Goal: Information Seeking & Learning: Find specific fact

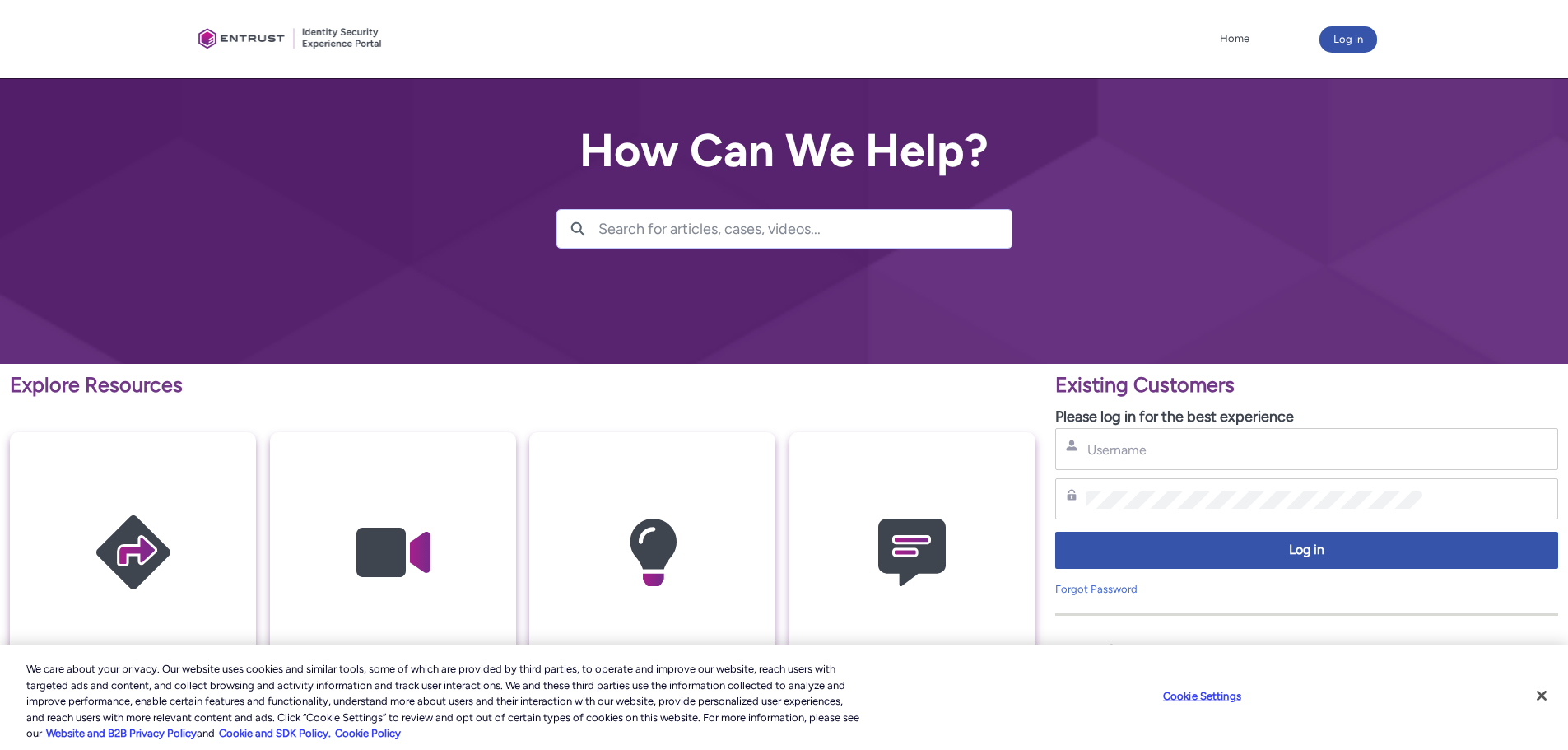
click at [726, 225] on input "Search for articles, cases, videos..." at bounding box center [805, 229] width 413 height 38
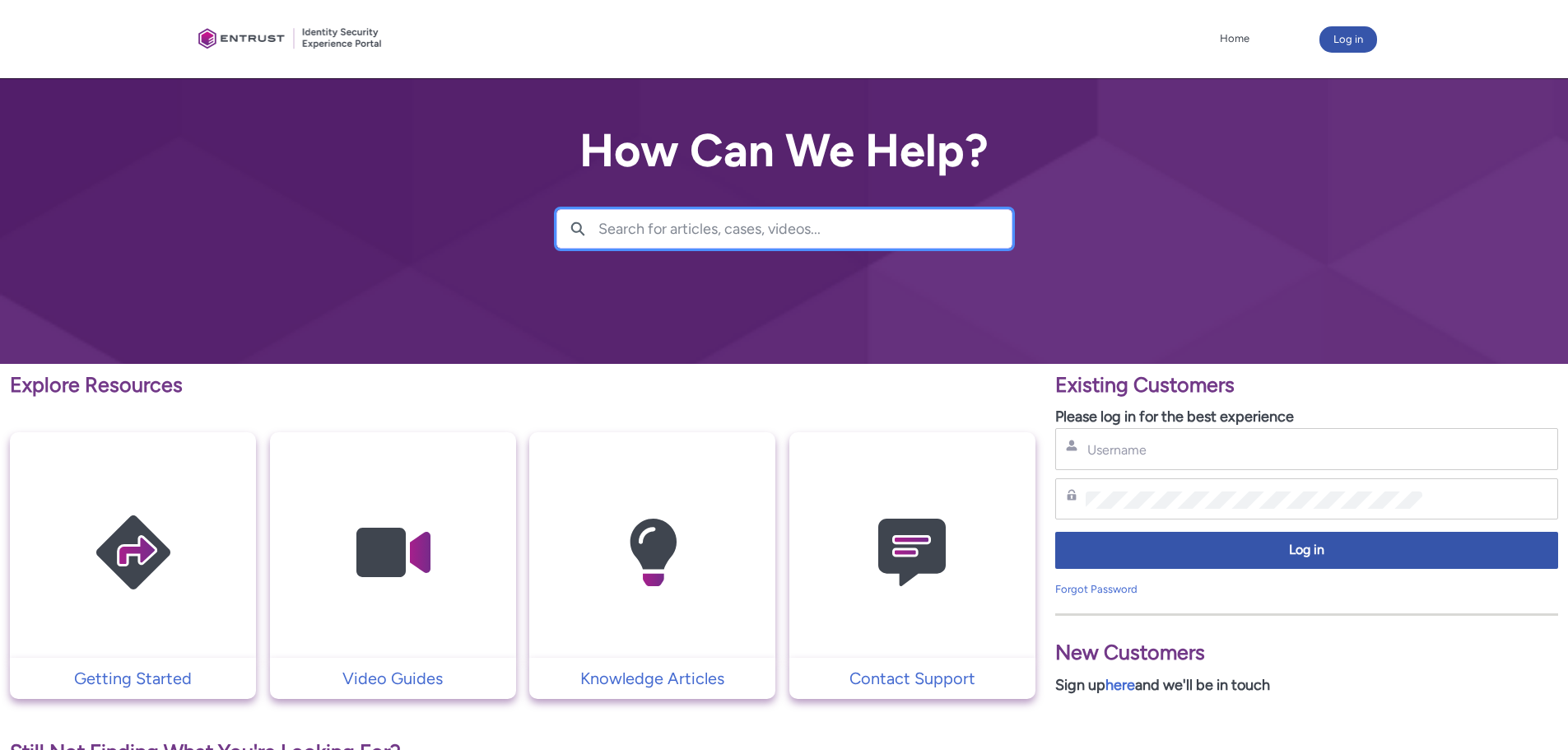
click at [664, 227] on input "Search for articles, cases, videos..." at bounding box center [805, 229] width 413 height 38
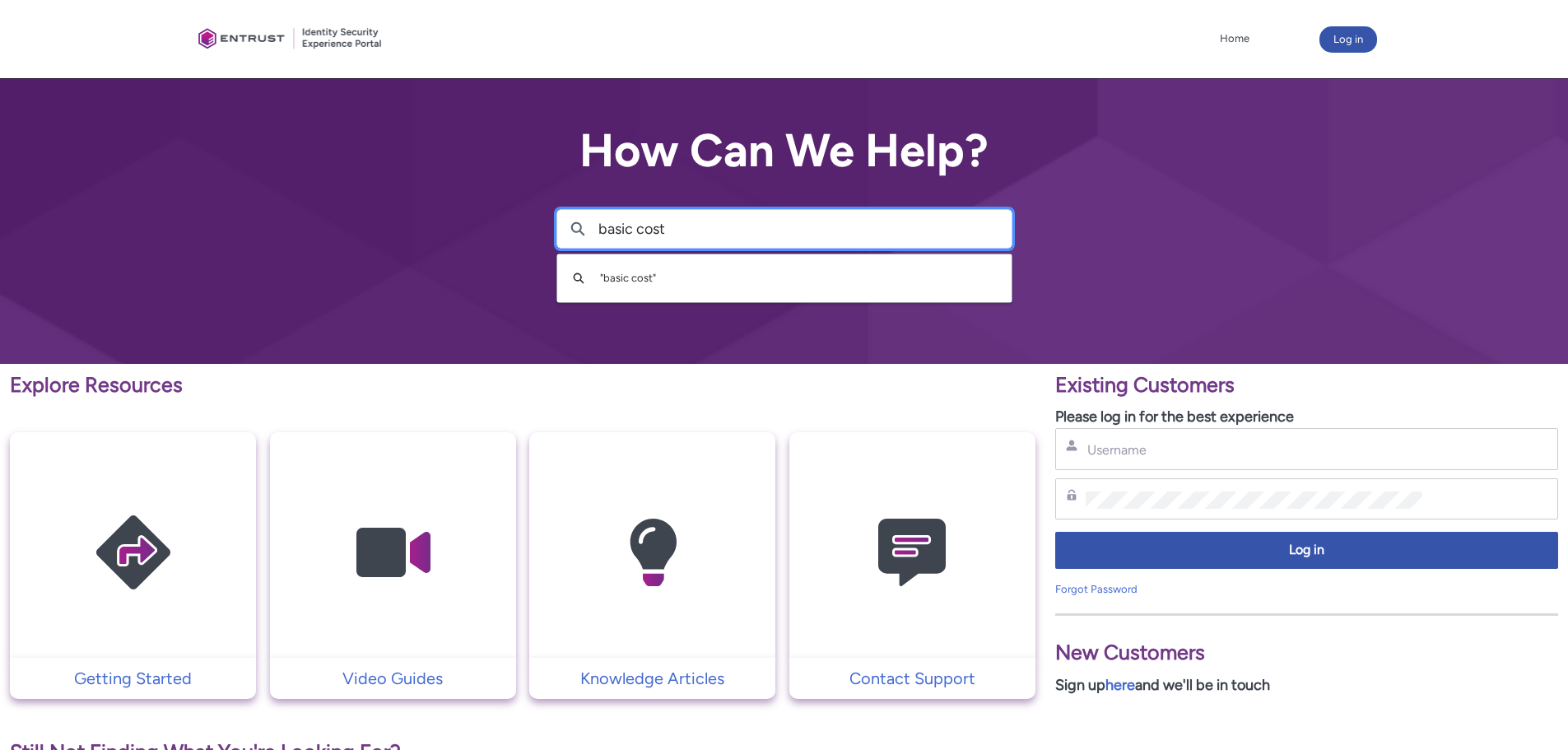
type input "basic cost"
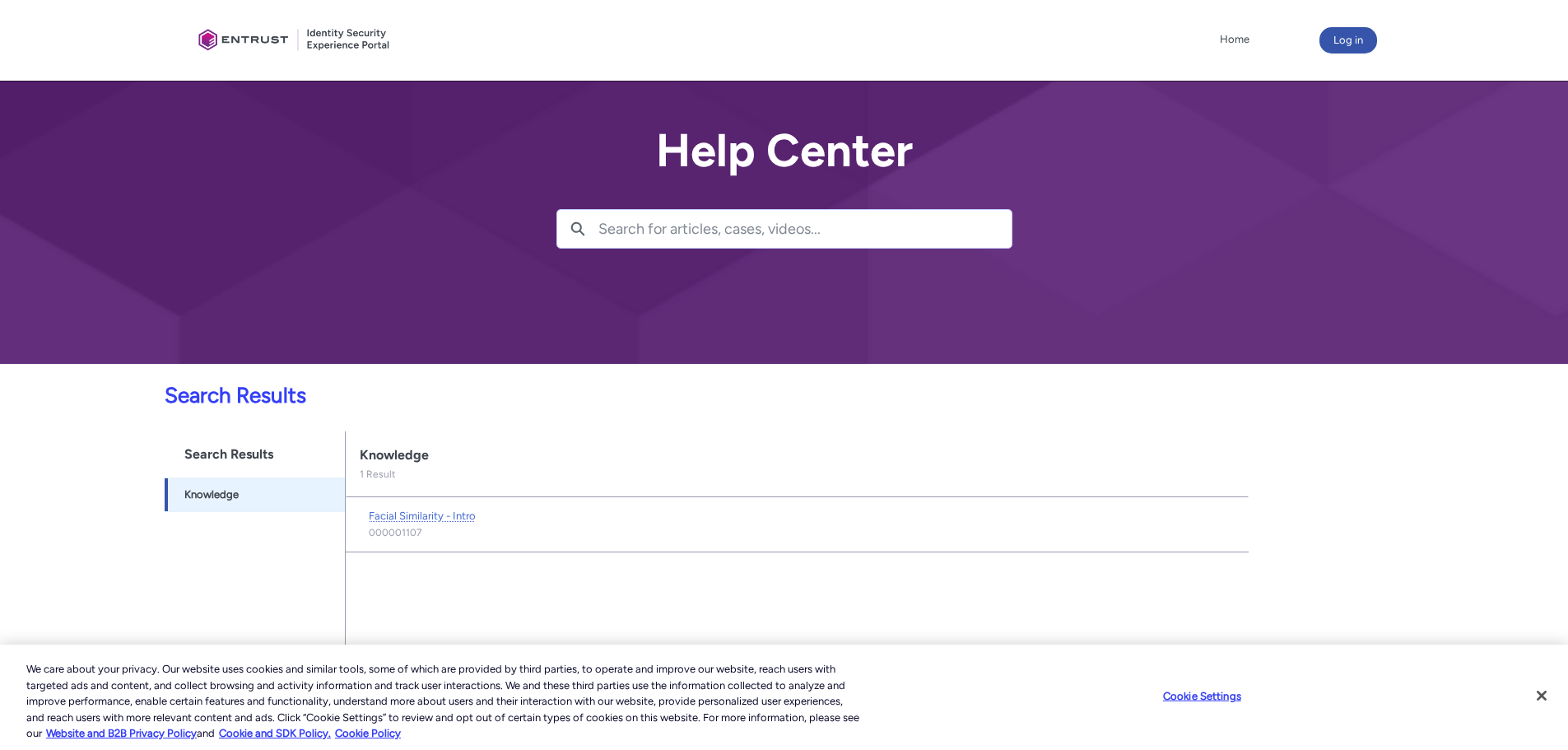
scroll to position [11, 0]
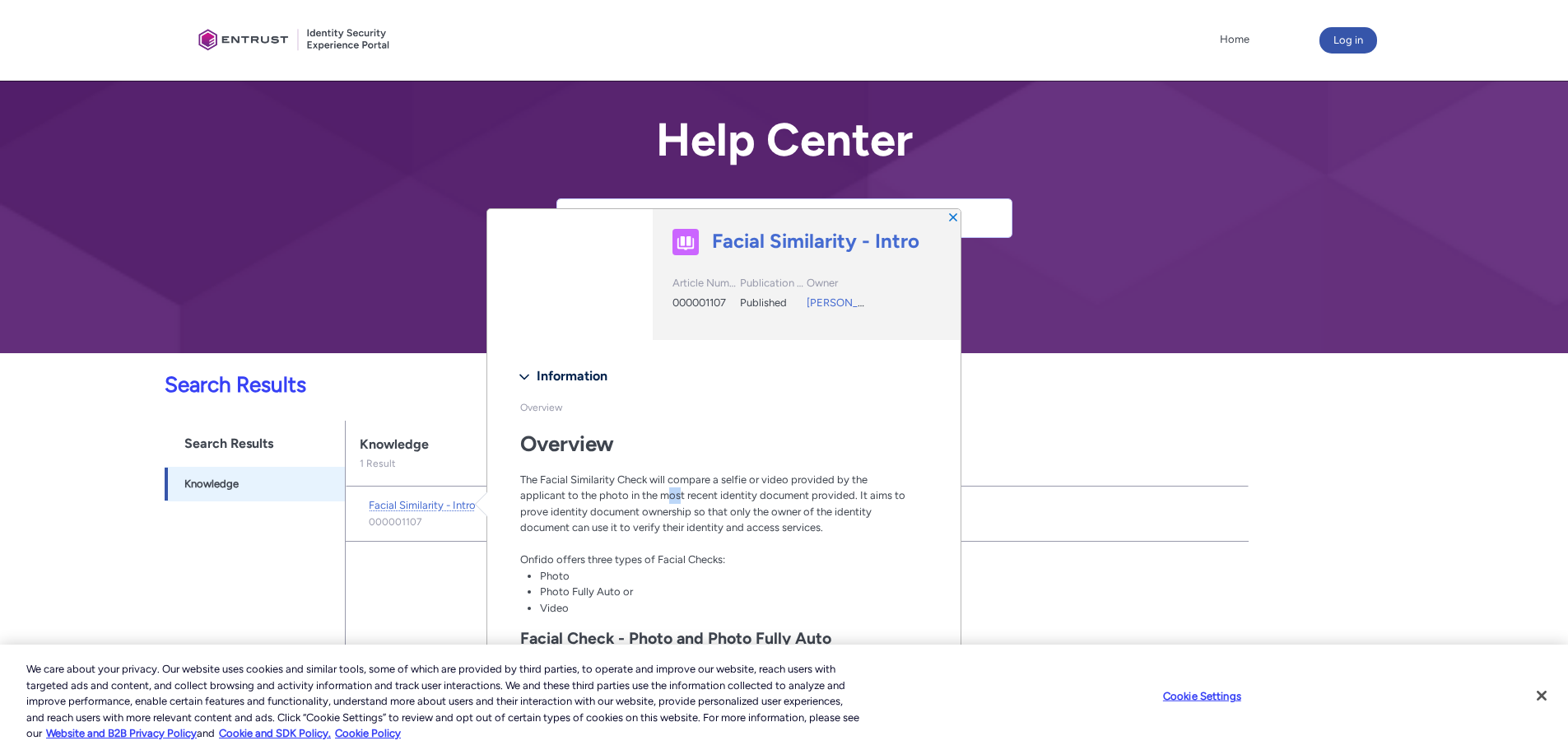
click at [682, 501] on p "The Facial Similarity Check will compare a selfie or video provided by the appl…" at bounding box center [714, 512] width 387 height 81
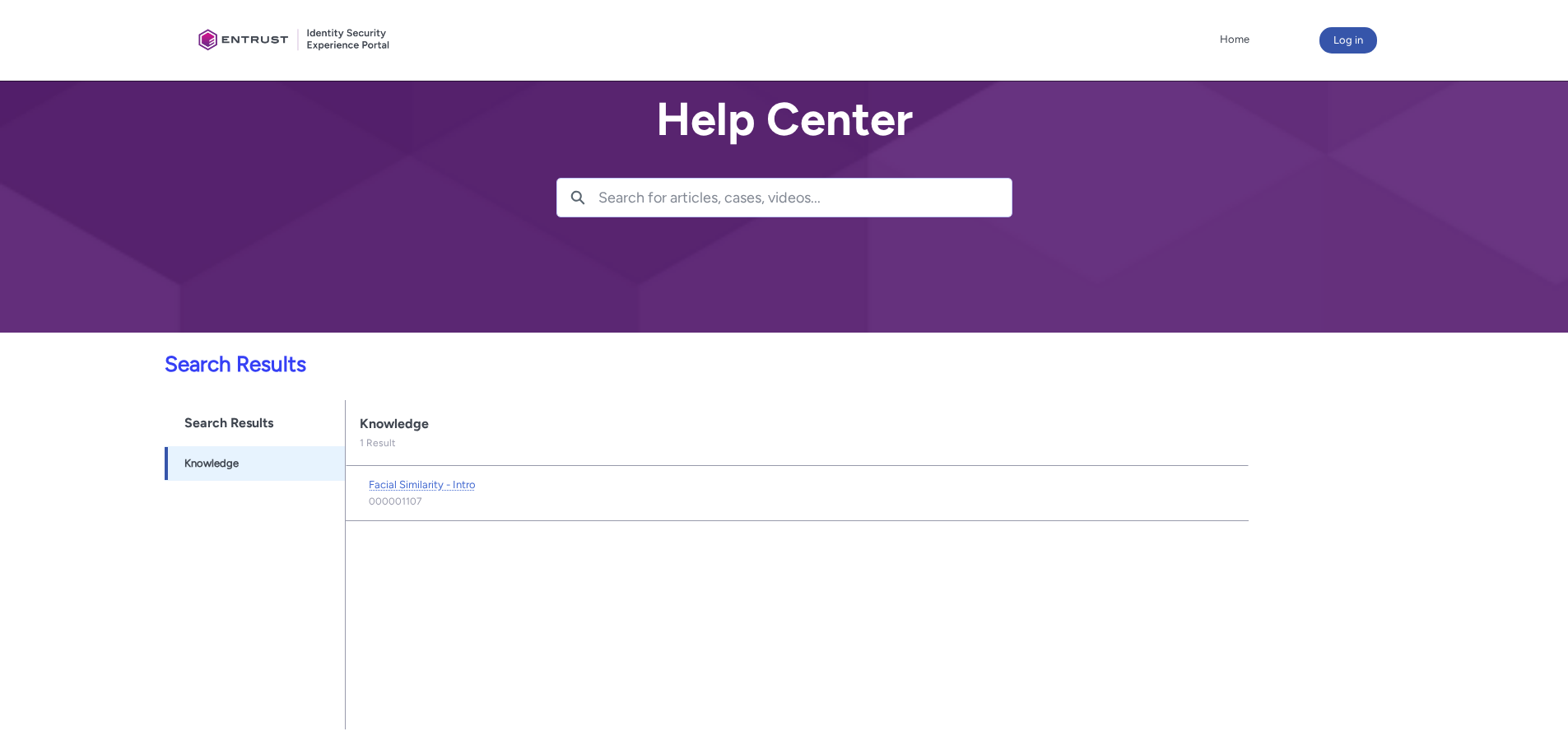
scroll to position [0, 0]
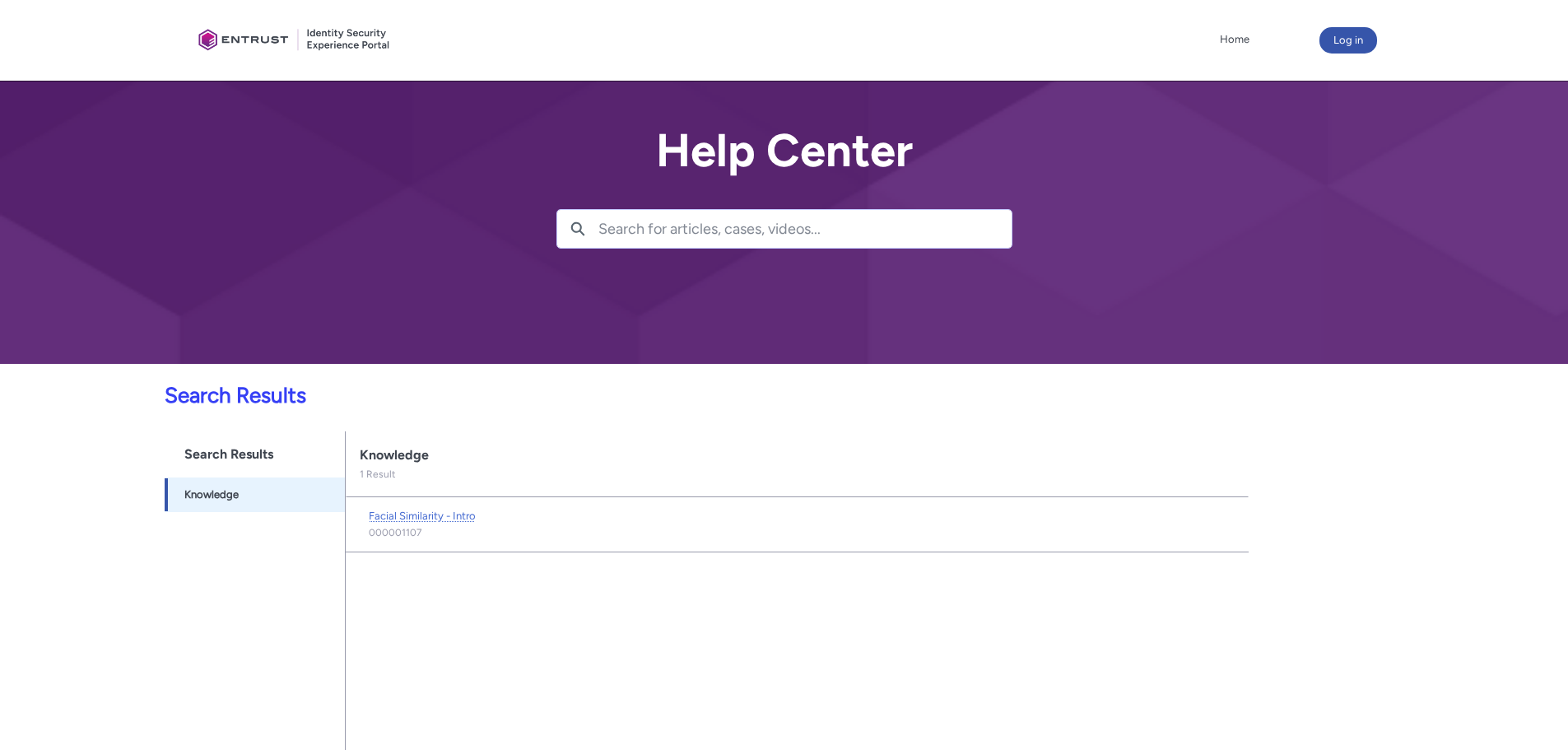
click at [260, 457] on h1 "Search Results" at bounding box center [254, 455] width 179 height 46
click at [659, 231] on input "Search for articles, cases, videos..." at bounding box center [805, 229] width 413 height 38
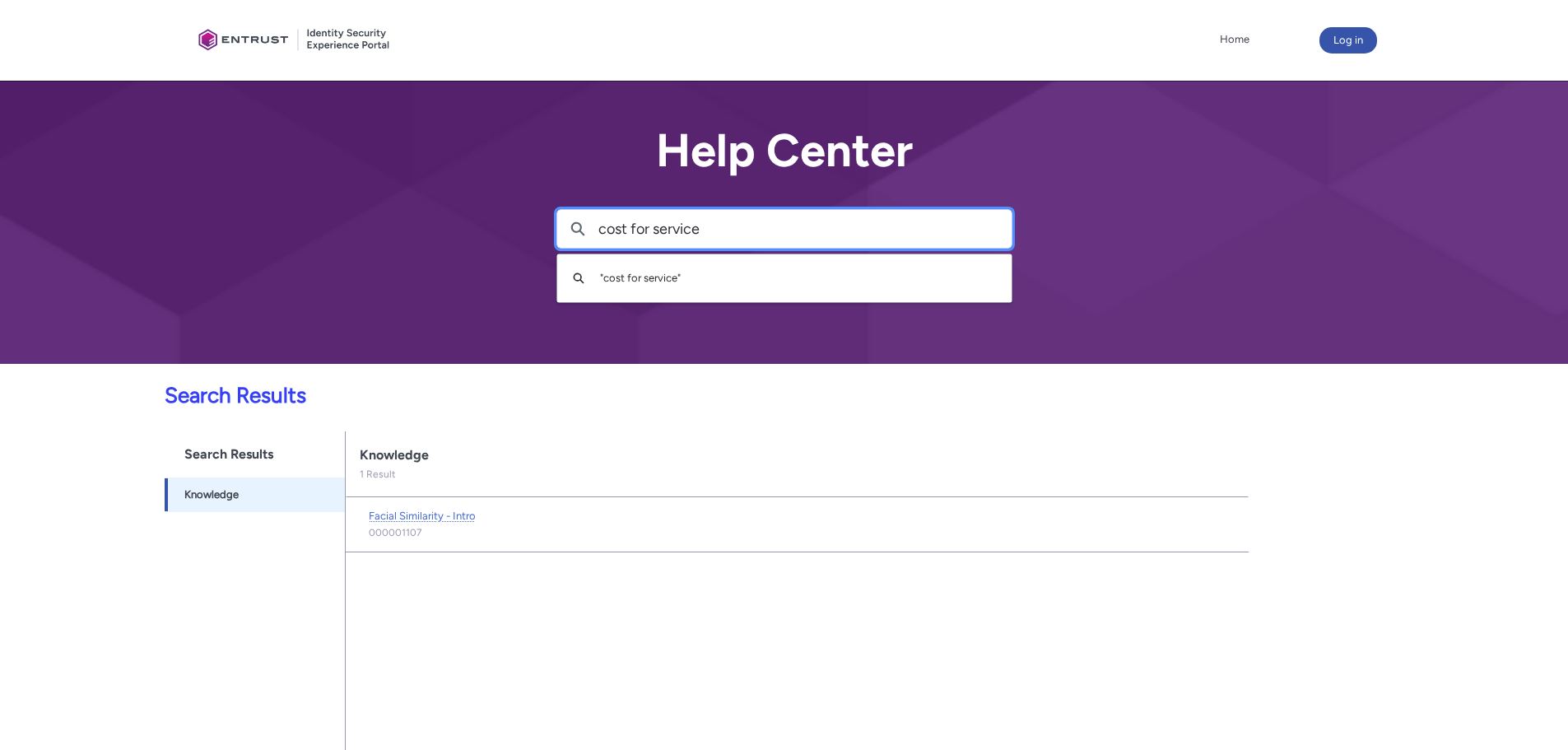
type input "cost for service"
